Goal: Task Accomplishment & Management: Use online tool/utility

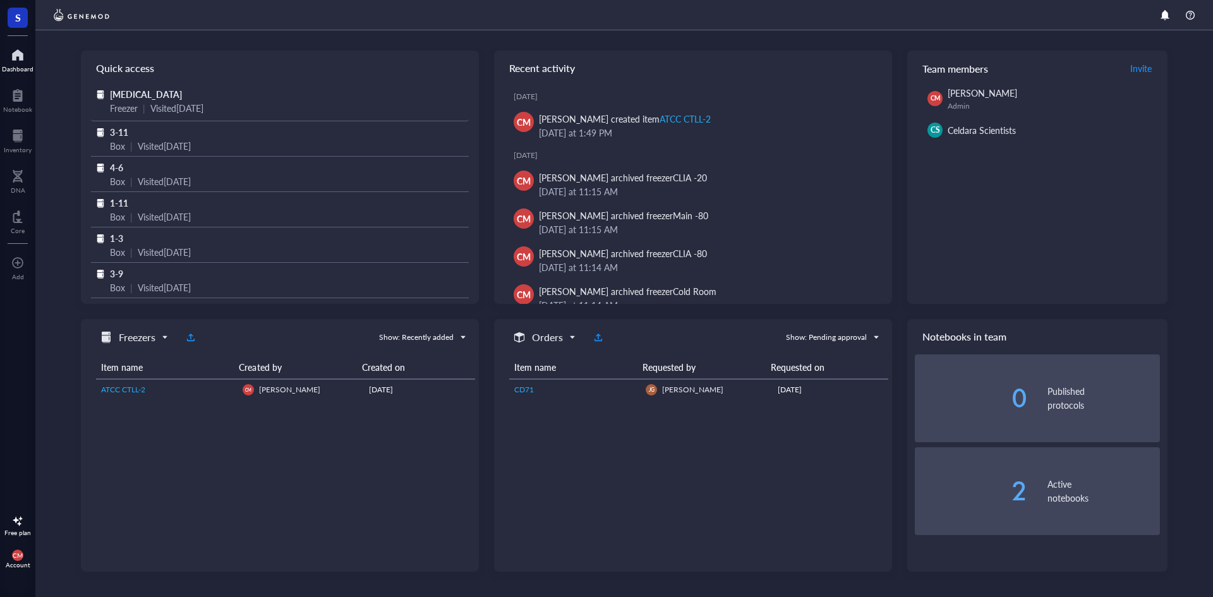
click at [128, 92] on span "[MEDICAL_DATA]" at bounding box center [146, 94] width 72 height 13
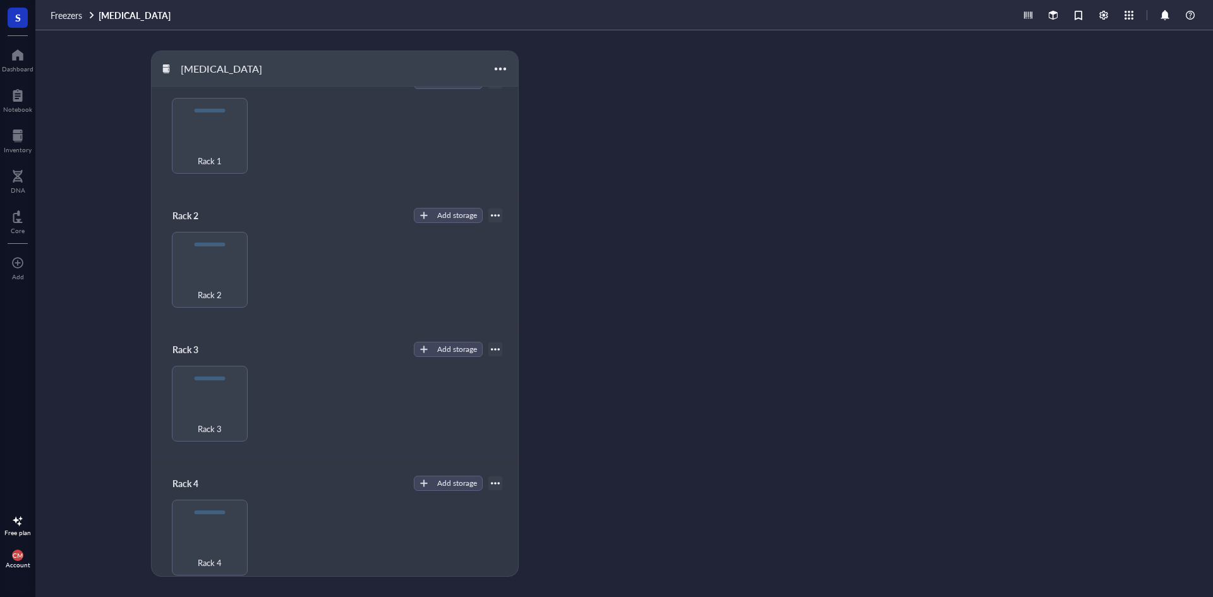
scroll to position [36, 0]
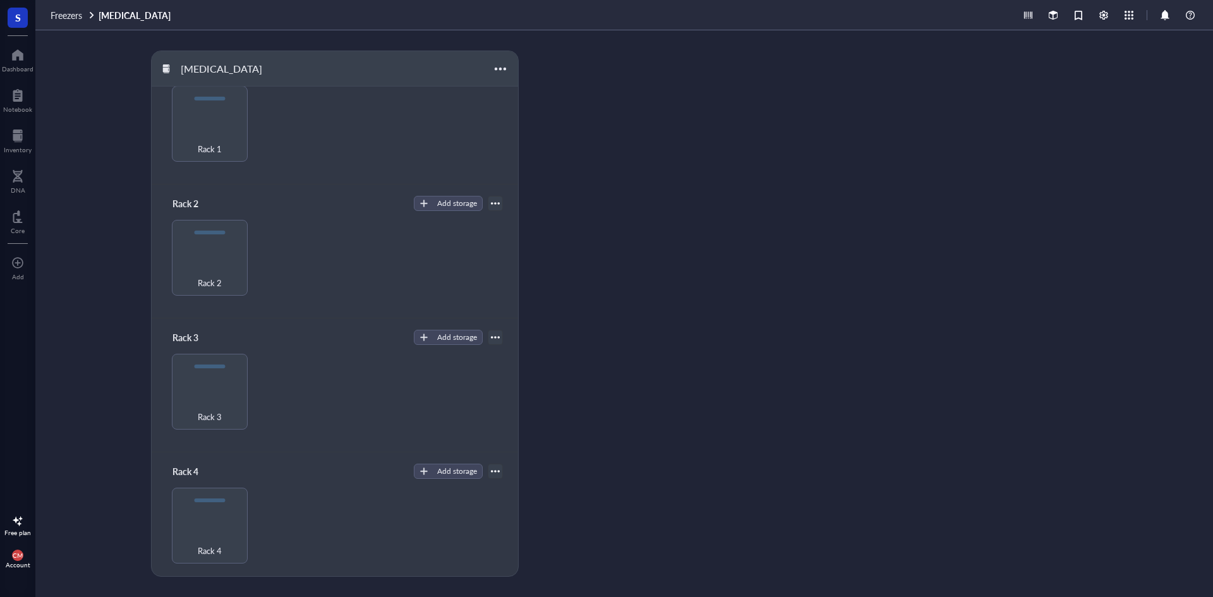
click at [212, 514] on div "Rack 4" at bounding box center [210, 526] width 76 height 76
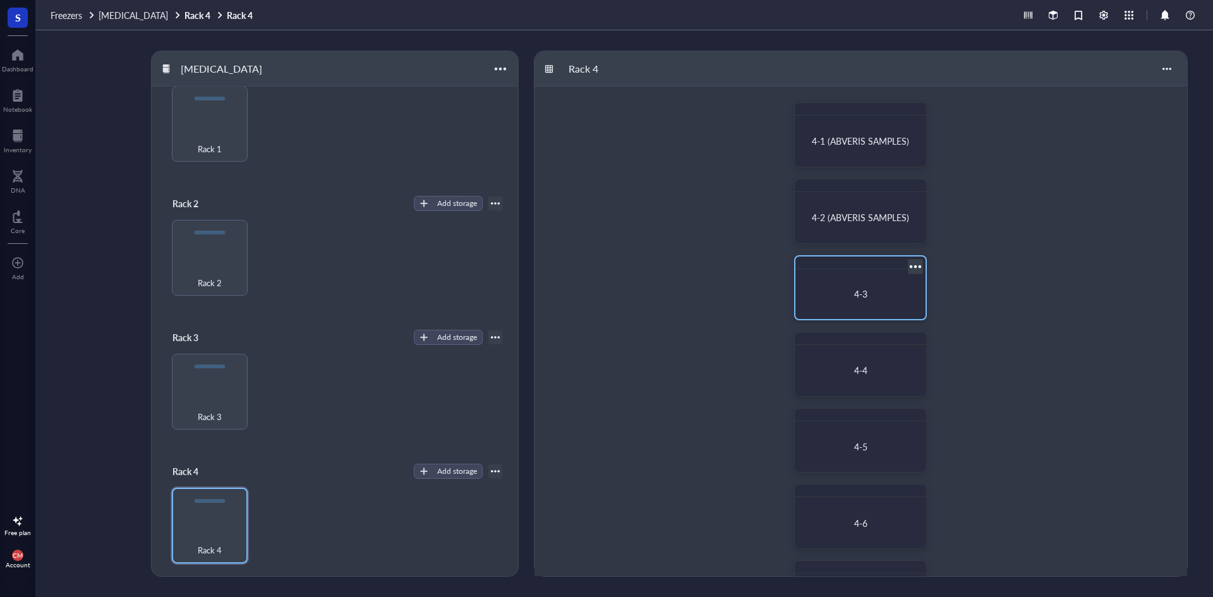
click at [869, 306] on div "4-3" at bounding box center [860, 294] width 120 height 40
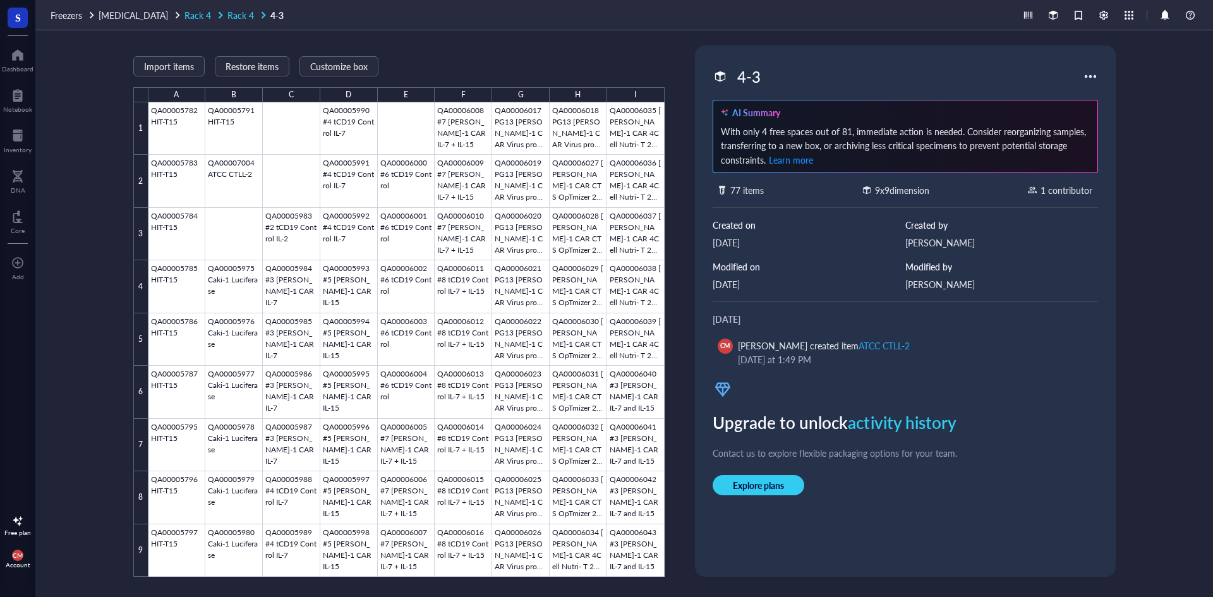
click at [227, 9] on span "Rack 4" at bounding box center [240, 15] width 27 height 13
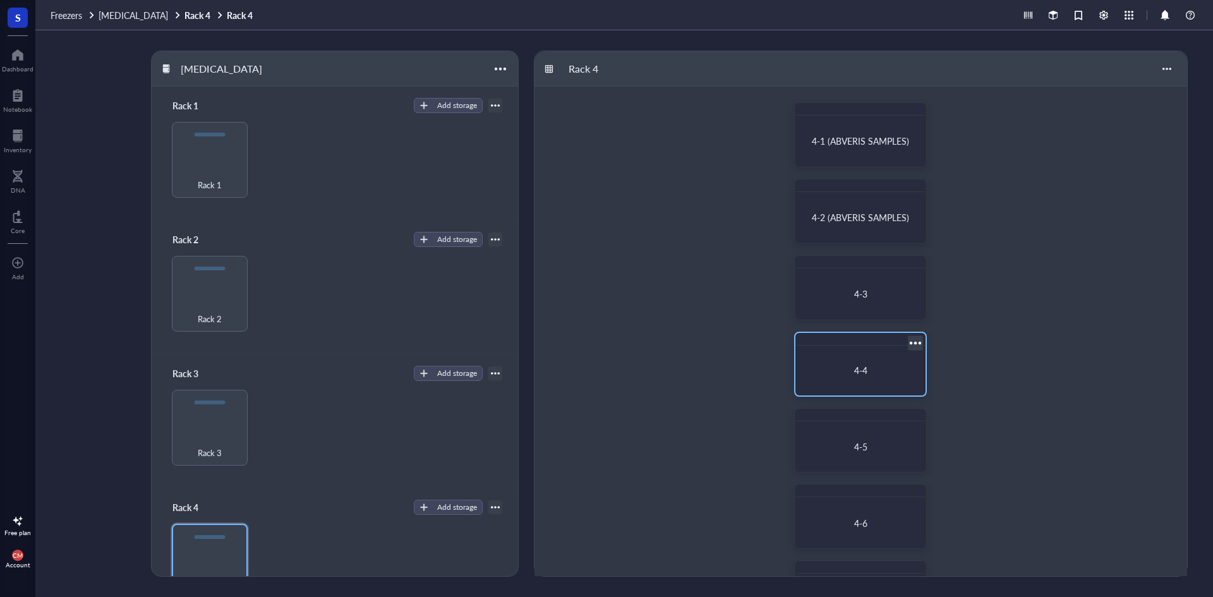
click at [837, 384] on div "4-4" at bounding box center [860, 371] width 120 height 40
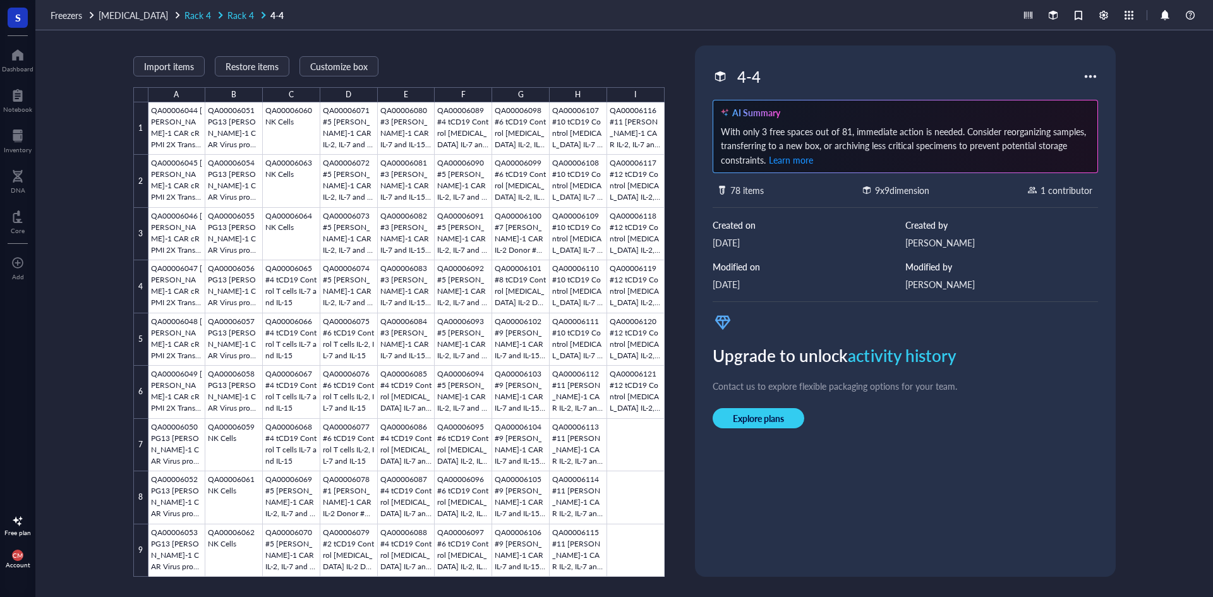
click at [227, 18] on span "Rack 4" at bounding box center [240, 15] width 27 height 13
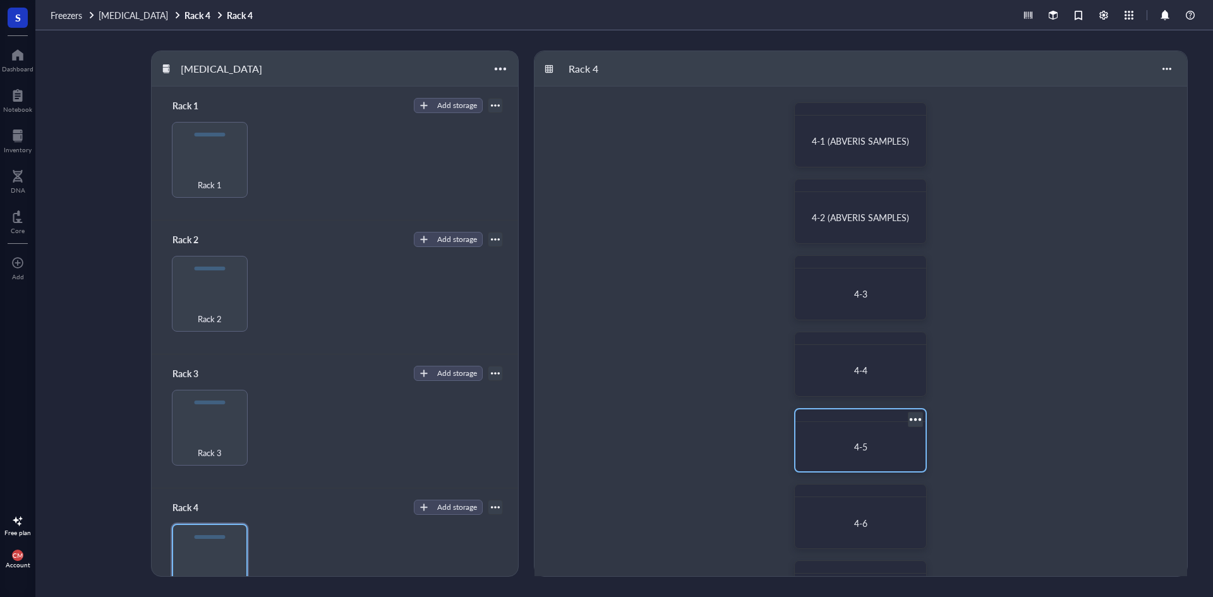
click at [866, 452] on div "4-5" at bounding box center [860, 447] width 120 height 40
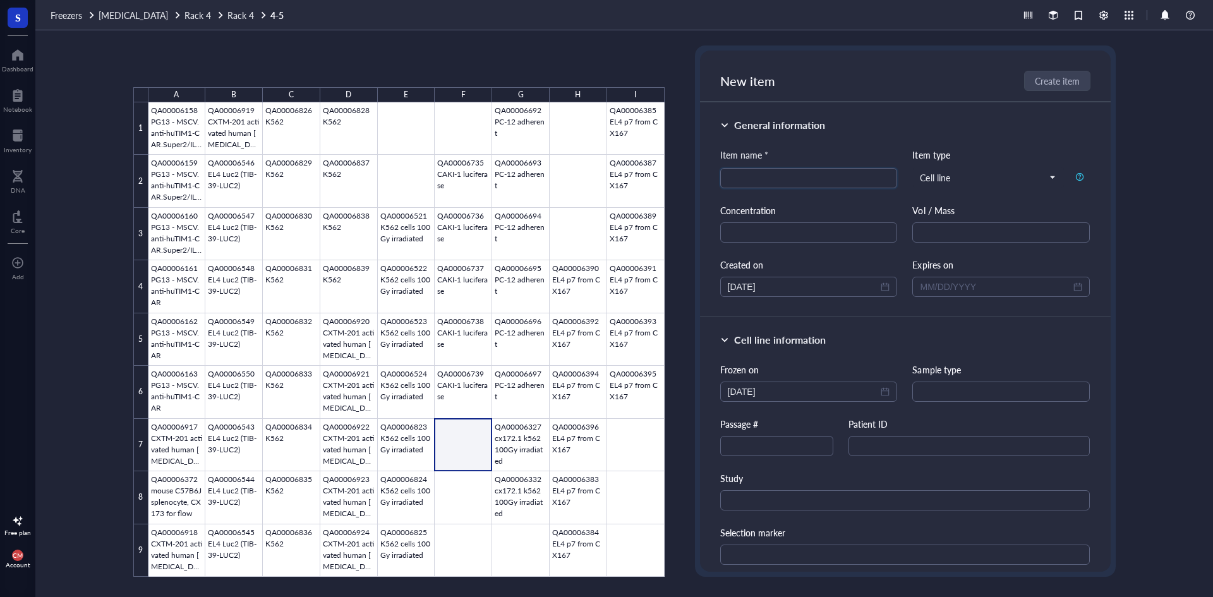
click at [460, 441] on div at bounding box center [406, 339] width 516 height 474
type input "IL-2 Bioassay bCells"
click at [759, 179] on input "search" at bounding box center [809, 178] width 162 height 19
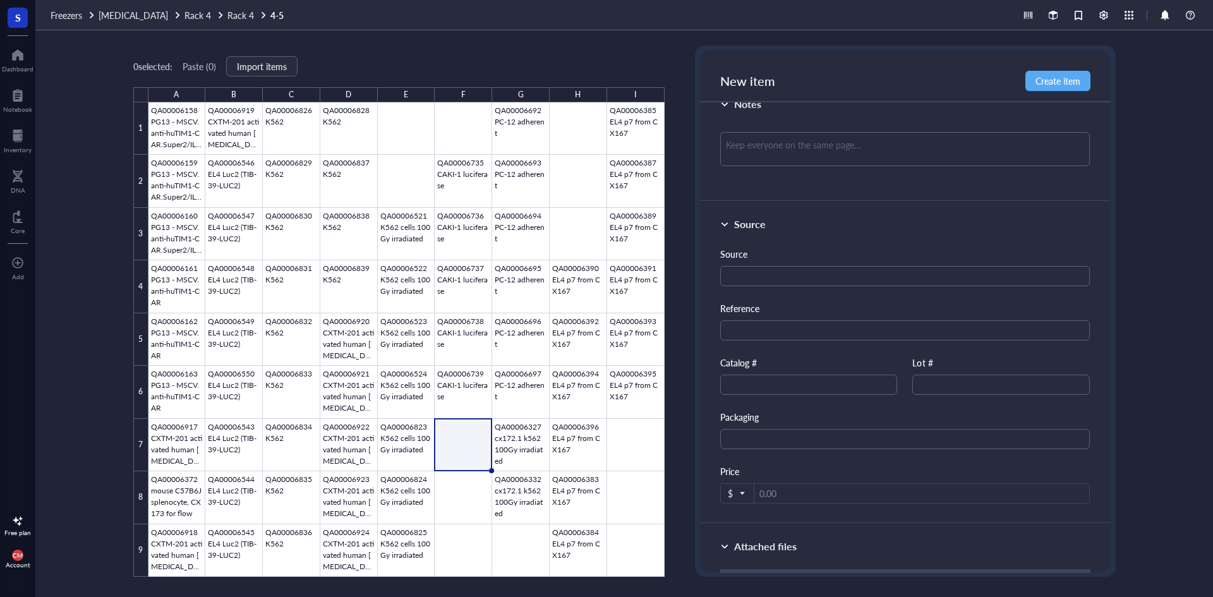
scroll to position [505, 0]
type input "IL-2 Bioassay Cells"
click at [923, 385] on input "text" at bounding box center [1000, 383] width 177 height 20
type input "660155"
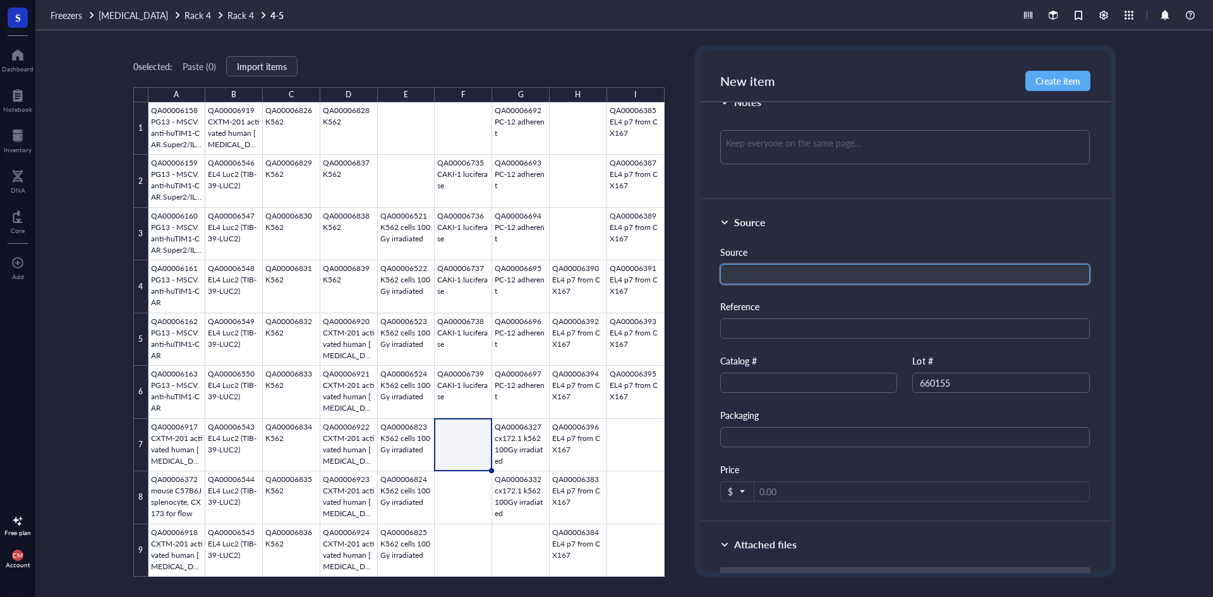
click at [824, 270] on input "text" at bounding box center [905, 274] width 370 height 20
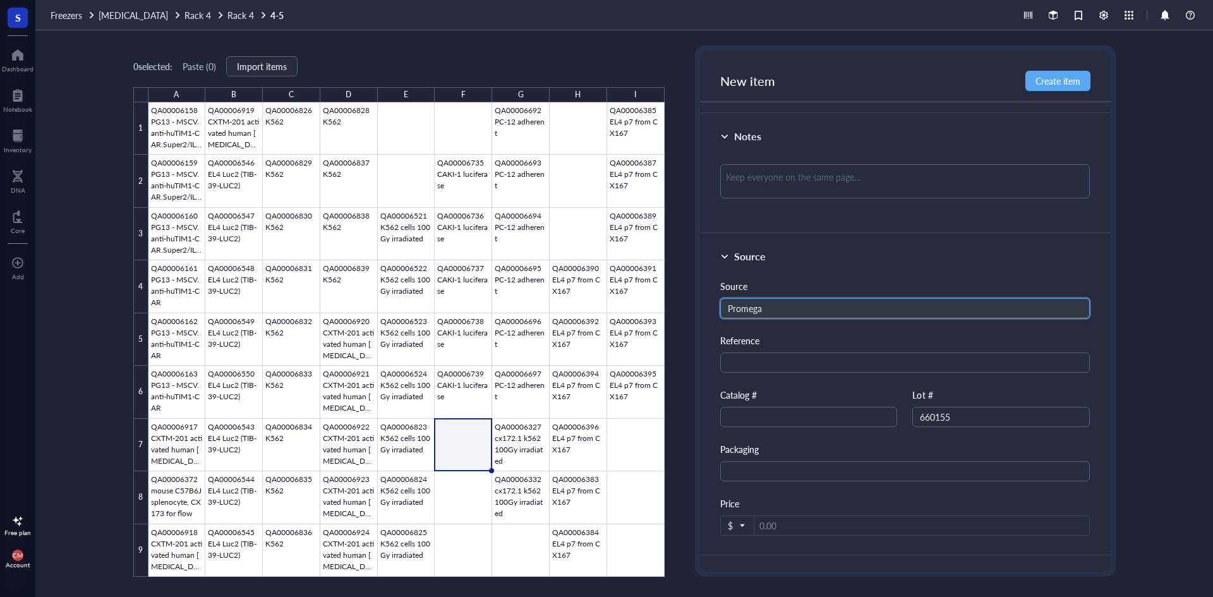
scroll to position [442, 0]
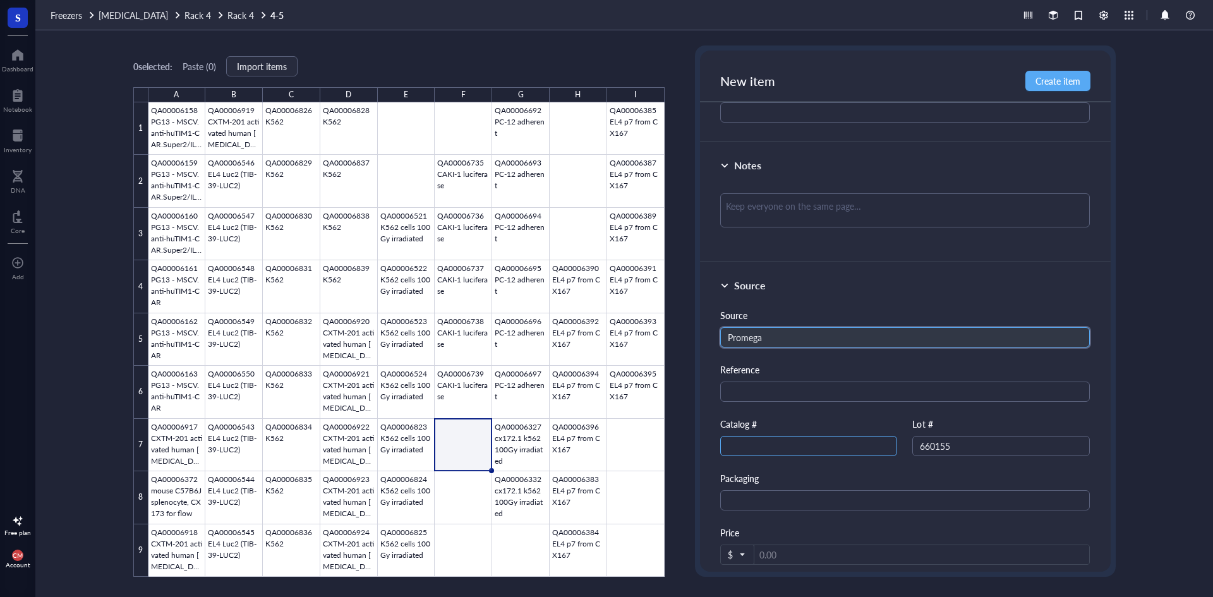
type input "Promega"
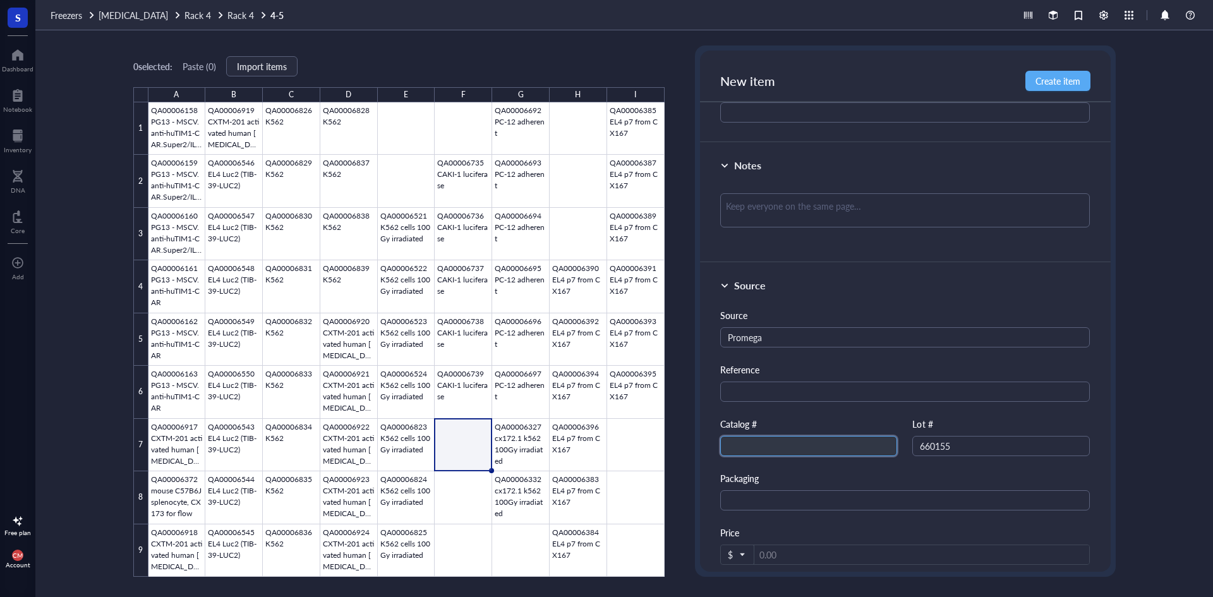
click at [786, 440] on input "text" at bounding box center [808, 446] width 177 height 20
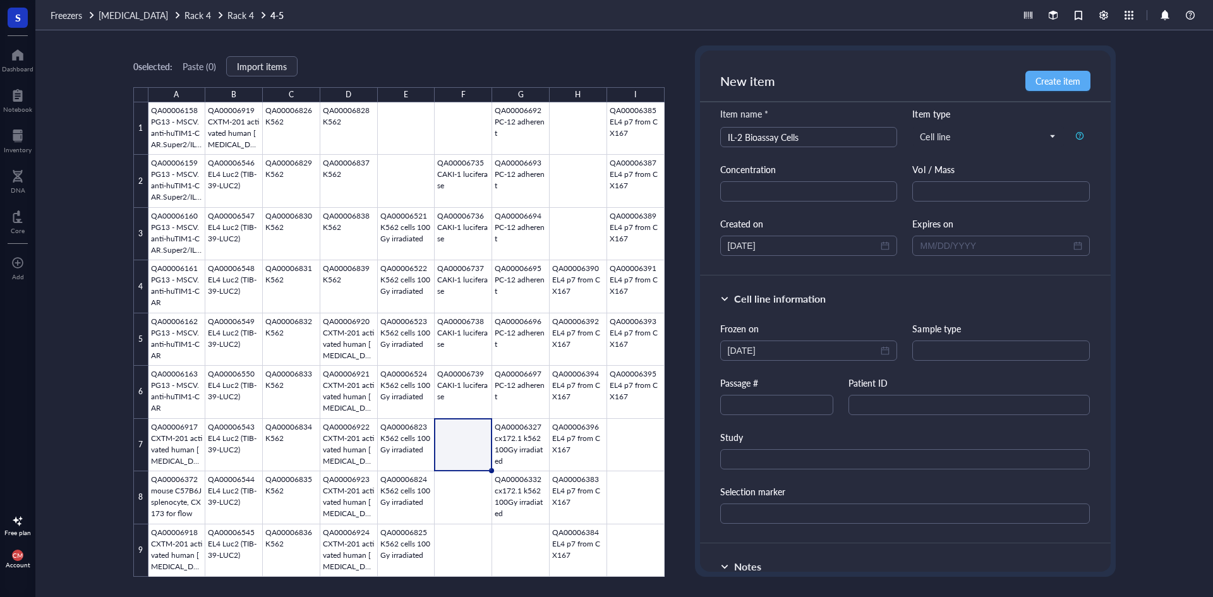
scroll to position [63, 0]
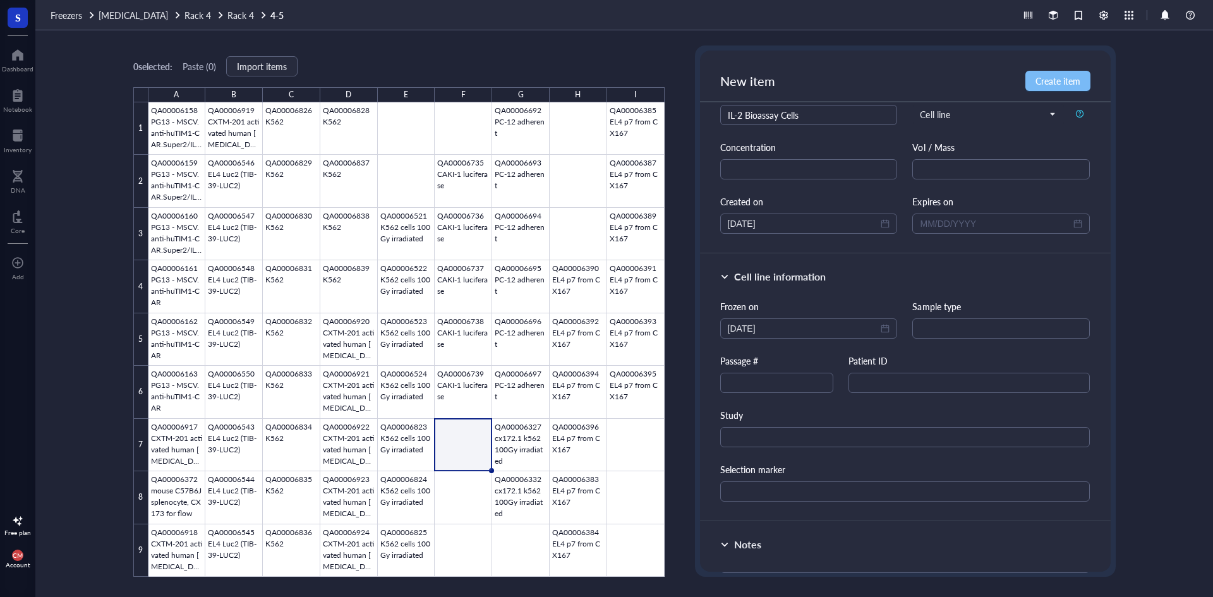
type input "JA2201"
click at [1060, 84] on span "Create item" at bounding box center [1057, 81] width 45 height 10
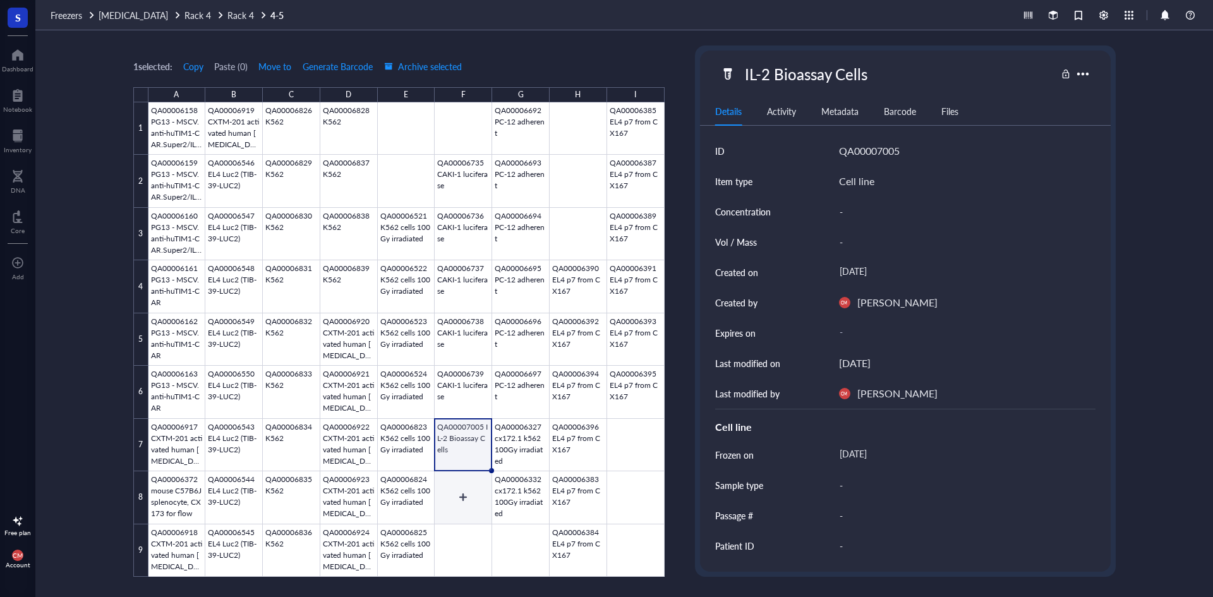
click at [461, 495] on div at bounding box center [406, 339] width 516 height 474
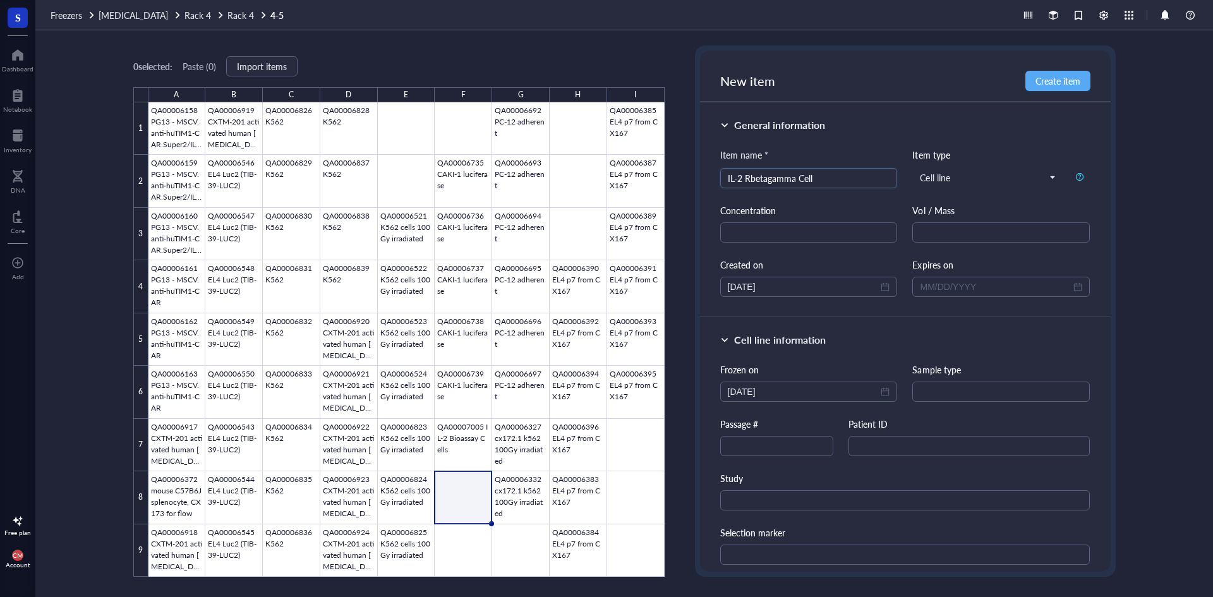
type input "IL-2 Rbetagamma Cells"
type input "IL-2 Rbetagamma Bioassay Cells"
click at [935, 381] on div "Sample type" at bounding box center [1000, 382] width 177 height 39
click at [938, 391] on input "text" at bounding box center [1000, 391] width 177 height 20
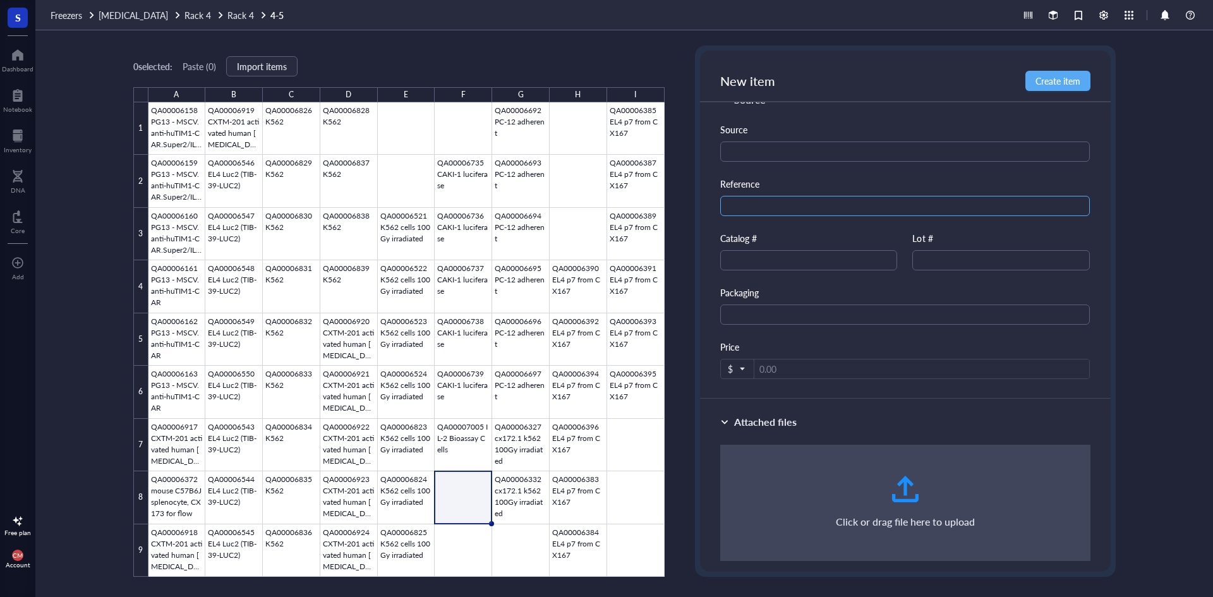
scroll to position [632, 0]
click at [961, 261] on input "text" at bounding box center [1000, 256] width 177 height 20
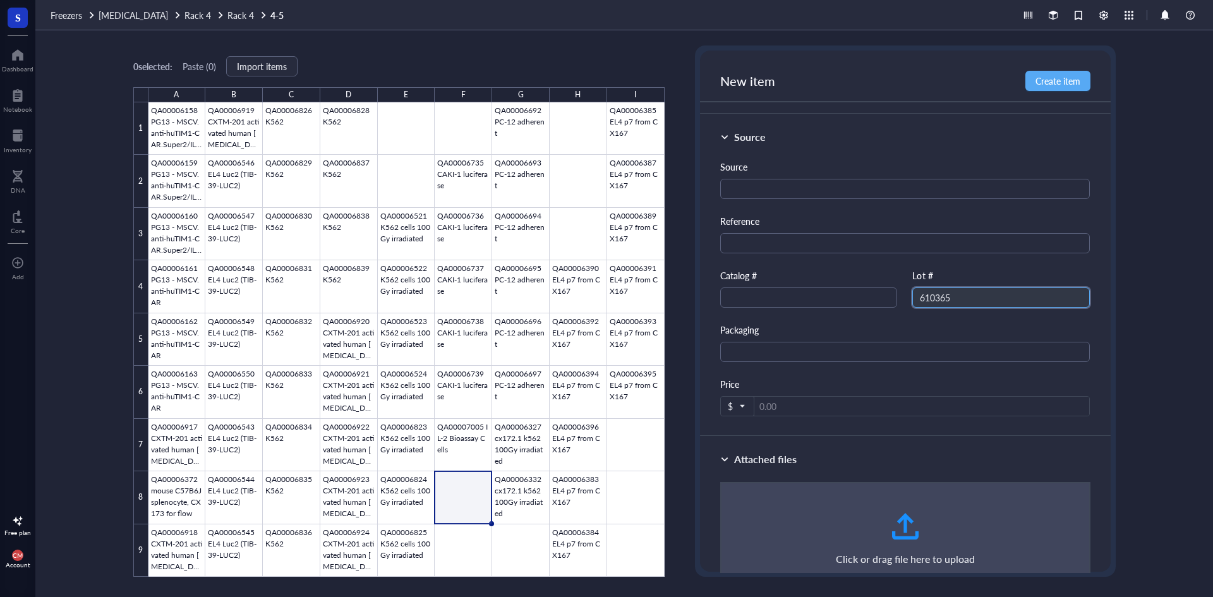
scroll to position [568, 0]
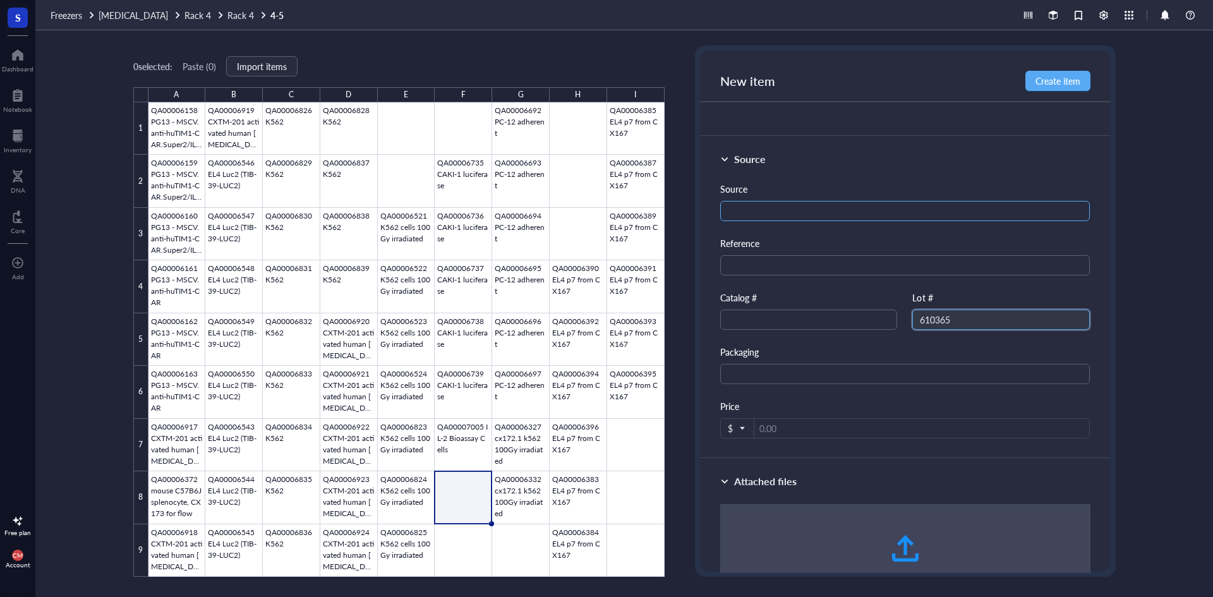
type input "610365"
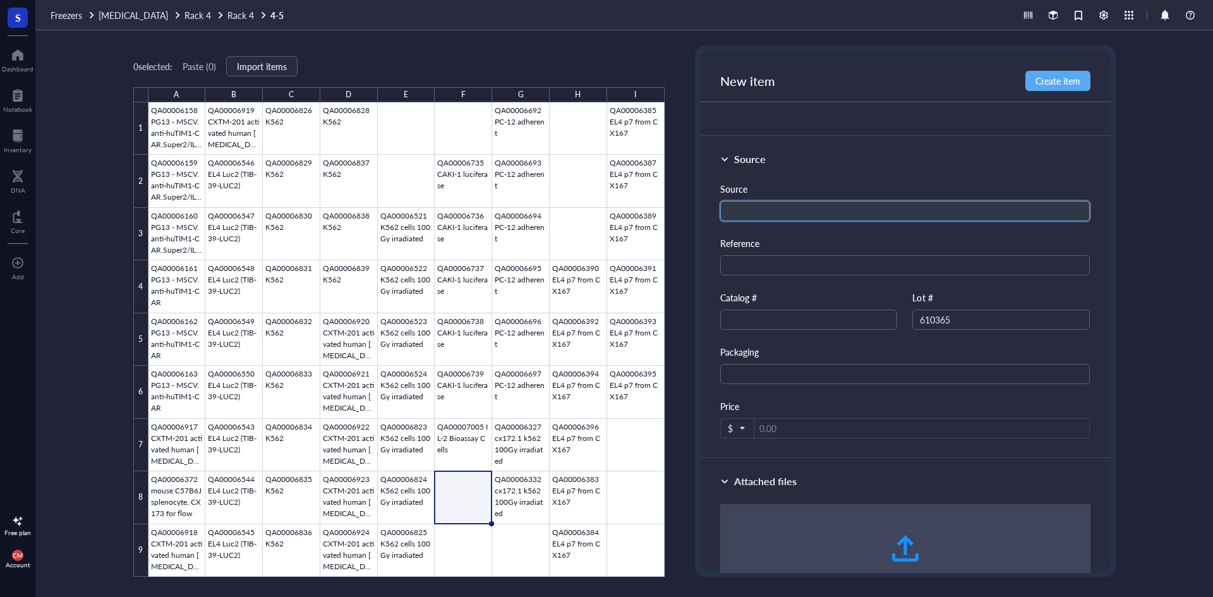
click at [755, 207] on input "text" at bounding box center [905, 211] width 370 height 20
type input "Promega"
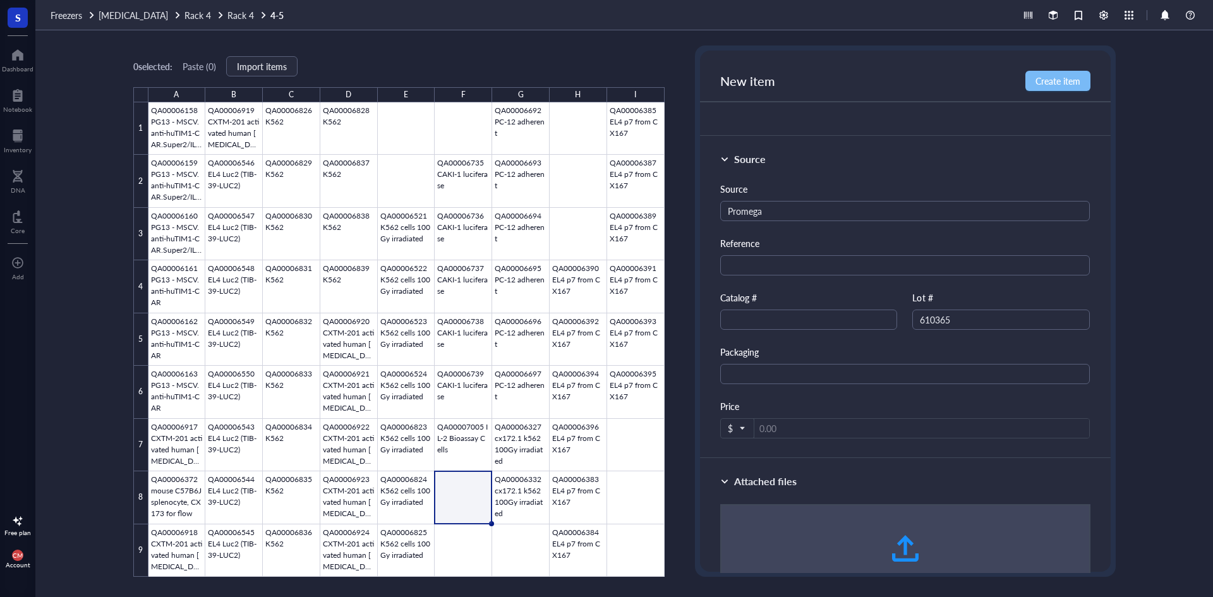
click at [1044, 79] on span "Create item" at bounding box center [1057, 81] width 45 height 10
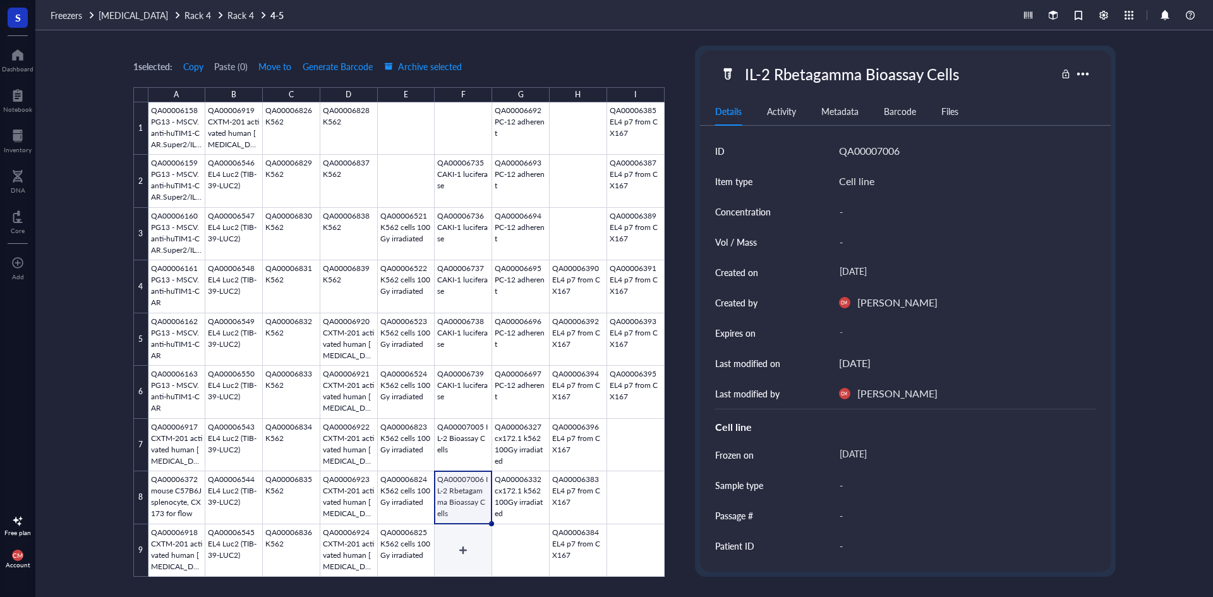
click at [459, 551] on div at bounding box center [406, 339] width 516 height 474
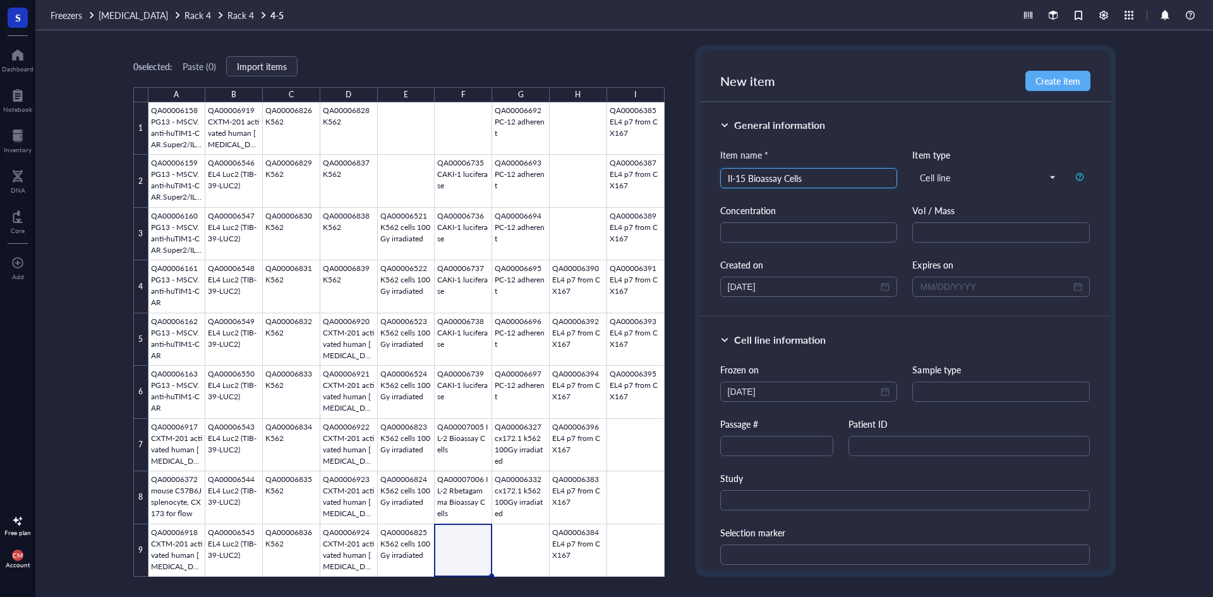
click at [736, 177] on input "Il-15 Bioassay Cells" at bounding box center [809, 178] width 162 height 19
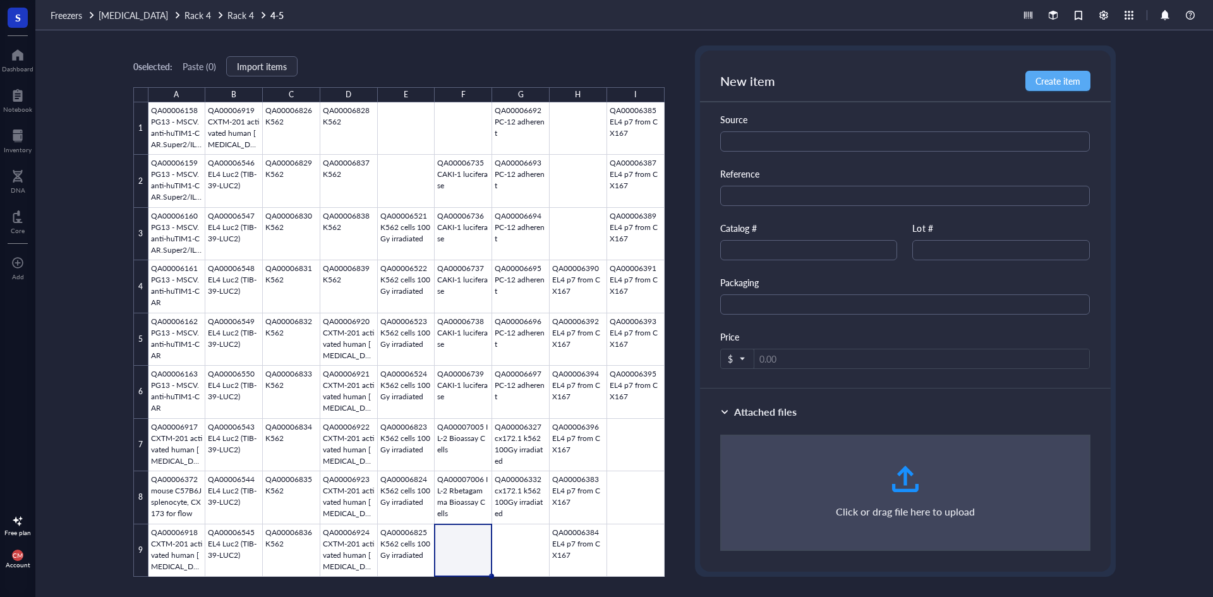
scroll to position [651, 0]
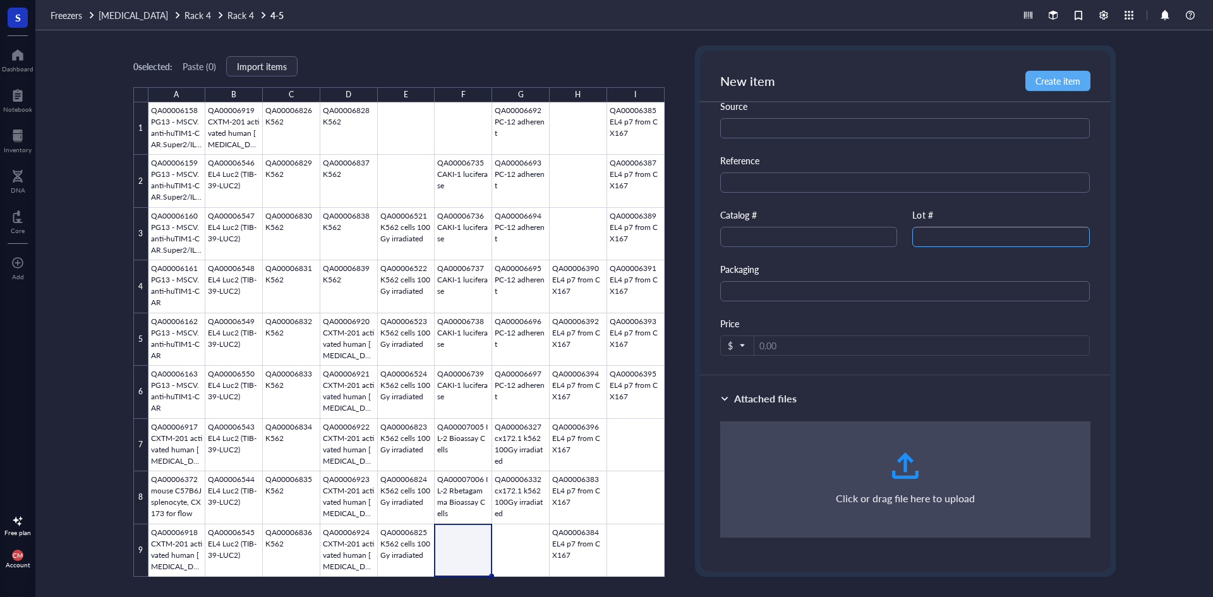
type input "IL-15 Bioassay Cells"
click at [948, 237] on input "text" at bounding box center [1000, 237] width 177 height 20
type input "3"
type input "675025"
click at [769, 119] on input "text" at bounding box center [905, 128] width 370 height 20
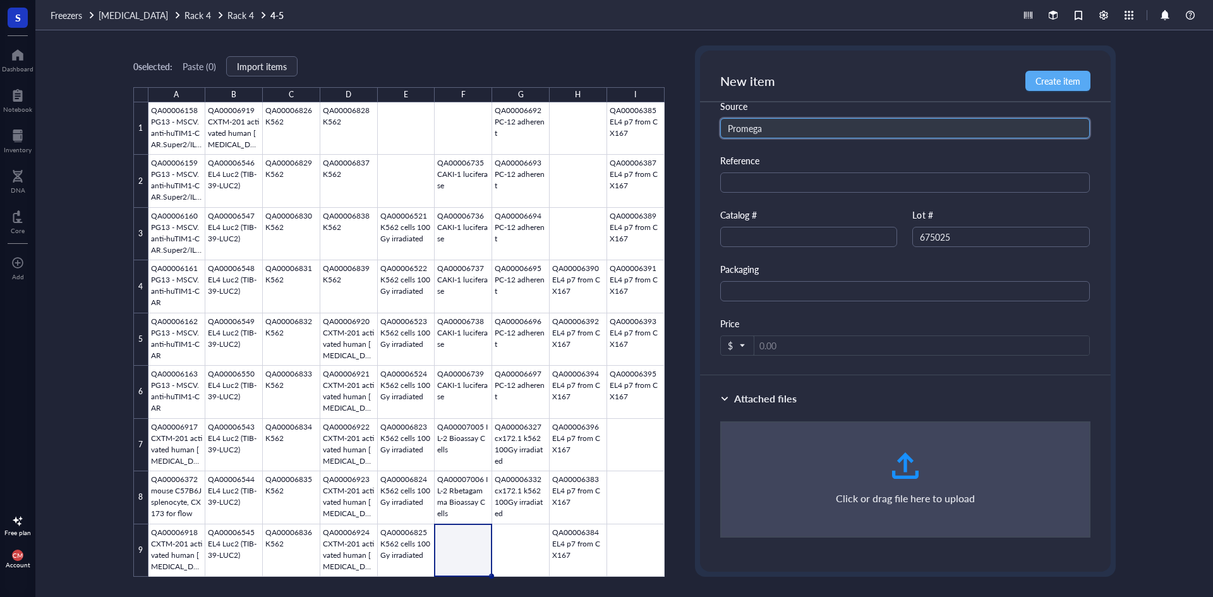
type input "Promega"
